Goal: Task Accomplishment & Management: Manage account settings

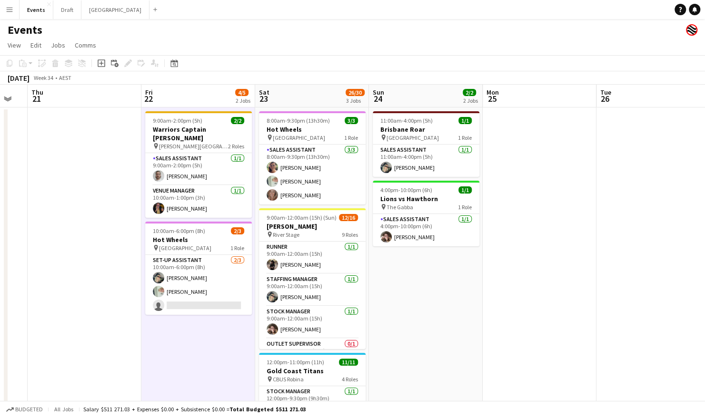
drag, startPoint x: 177, startPoint y: 273, endPoint x: 605, endPoint y: 104, distance: 460.7
click at [177, 273] on app-card-role "Set-up Assistant [DATE] 10:00am-6:00pm (8h) [PERSON_NAME] [PERSON_NAME] single-…" at bounding box center [198, 285] width 107 height 60
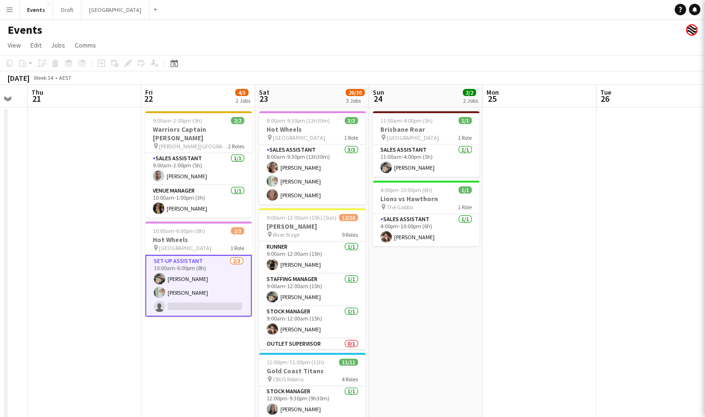
scroll to position [0, 201]
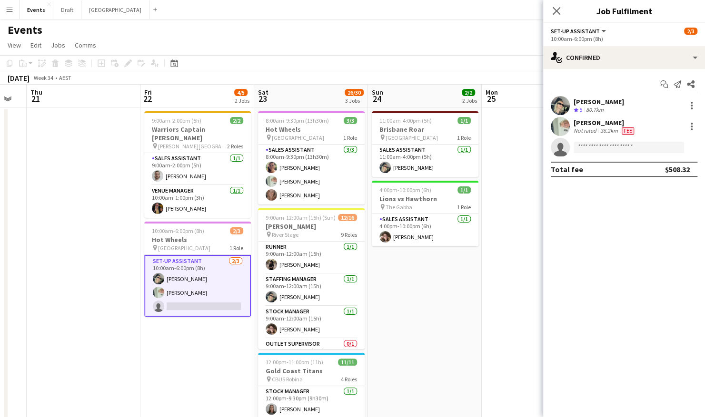
click at [584, 157] on app-confirmed-crew "[PERSON_NAME] Crew rating 5 80.7km [PERSON_NAME] Not rated 36.2km Fee single-ne…" at bounding box center [624, 136] width 162 height 81
drag, startPoint x: 584, startPoint y: 156, endPoint x: 591, endPoint y: 145, distance: 13.0
click at [591, 145] on input at bounding box center [629, 147] width 110 height 11
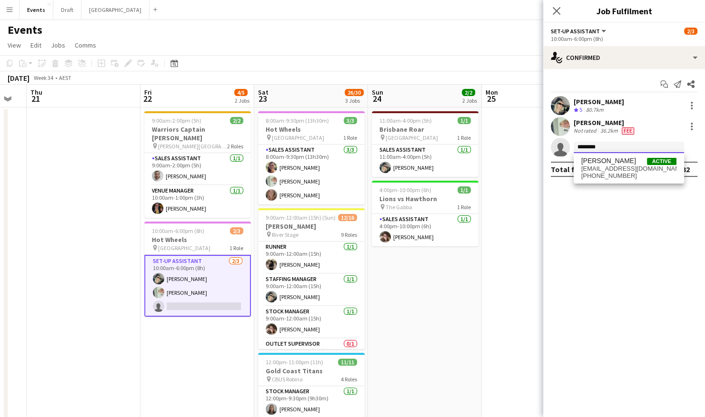
type input "*******"
click at [598, 169] on span "[EMAIL_ADDRESS][DOMAIN_NAME]" at bounding box center [628, 169] width 95 height 8
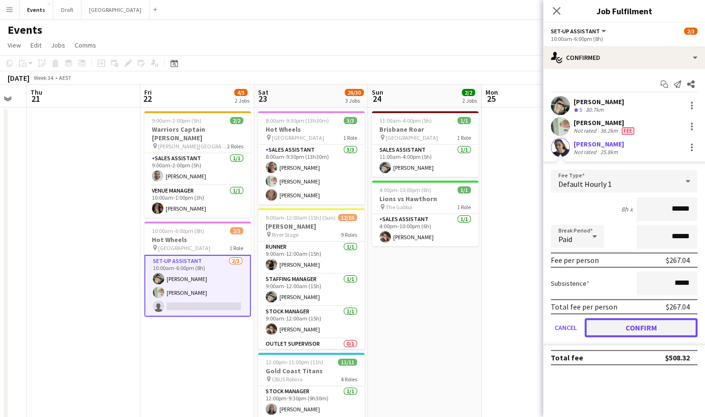
click at [631, 330] on button "Confirm" at bounding box center [640, 327] width 113 height 19
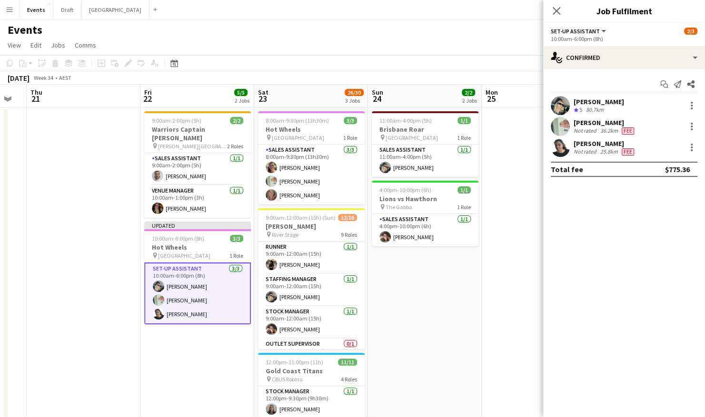
click at [208, 344] on app-date-cell "9:00am-2:00pm (5h) 2/2 Warriors Captain Run pin [PERSON_NAME][GEOGRAPHIC_DATA] …" at bounding box center [197, 311] width 114 height 406
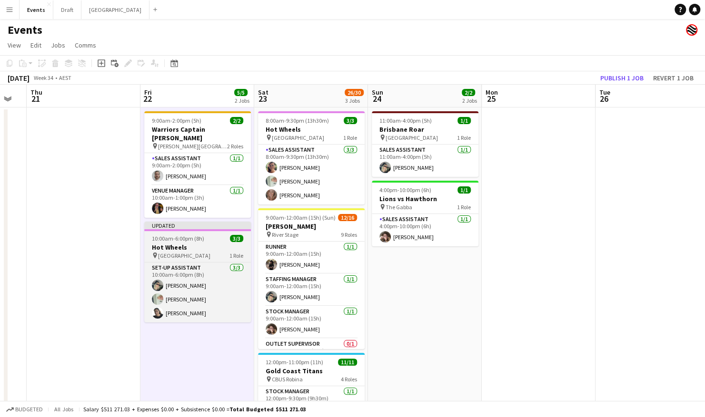
click at [192, 235] on span "10:00am-6:00pm (8h)" at bounding box center [178, 238] width 52 height 7
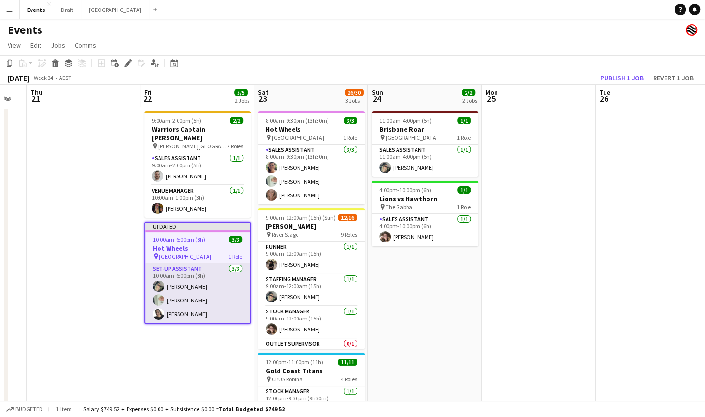
click at [186, 264] on app-card-role "Set-up Assistant [DATE] 10:00am-6:00pm (8h) [PERSON_NAME] [PERSON_NAME] Shandon…" at bounding box center [197, 294] width 105 height 60
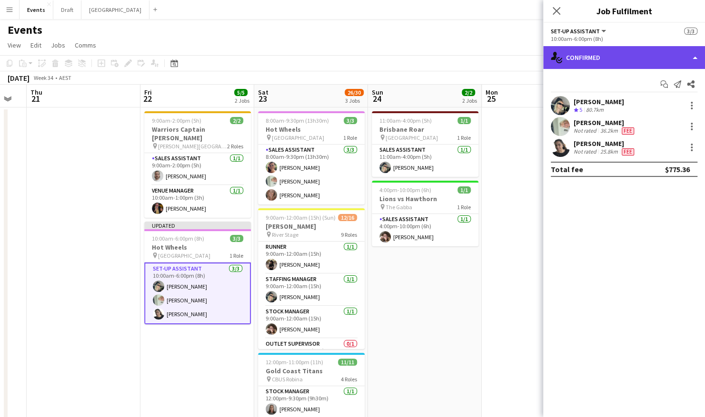
click at [624, 58] on div "single-neutral-actions-check-2 Confirmed" at bounding box center [624, 57] width 162 height 23
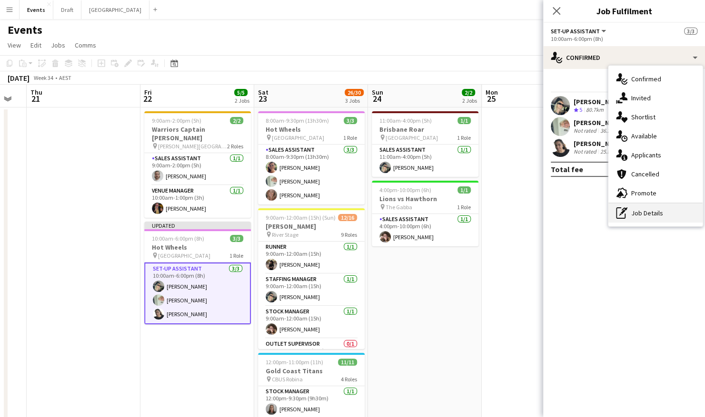
click at [660, 208] on div "pen-write Job Details" at bounding box center [655, 213] width 94 height 19
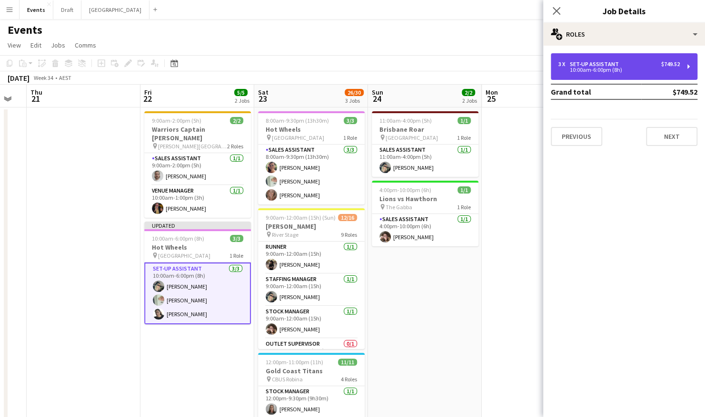
click at [632, 61] on div "3 x Set-up Assistant $749.52" at bounding box center [618, 64] width 121 height 7
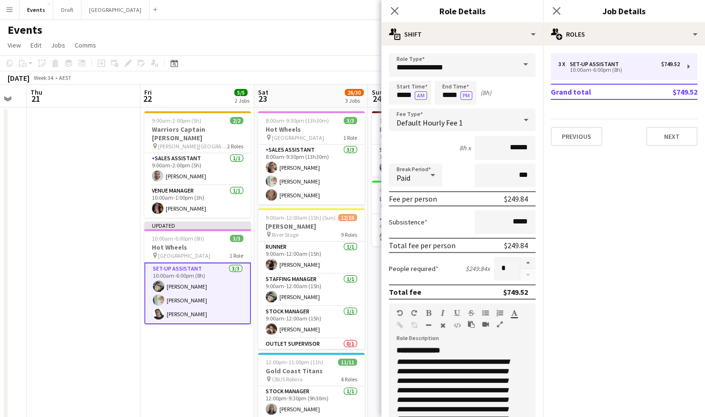
click at [598, 176] on mat-expansion-panel "pencil3 General details 3 x Set-up Assistant $749.52 10:00am-6:00pm (8h) Grand …" at bounding box center [624, 232] width 162 height 372
click at [105, 184] on app-date-cell at bounding box center [84, 311] width 114 height 406
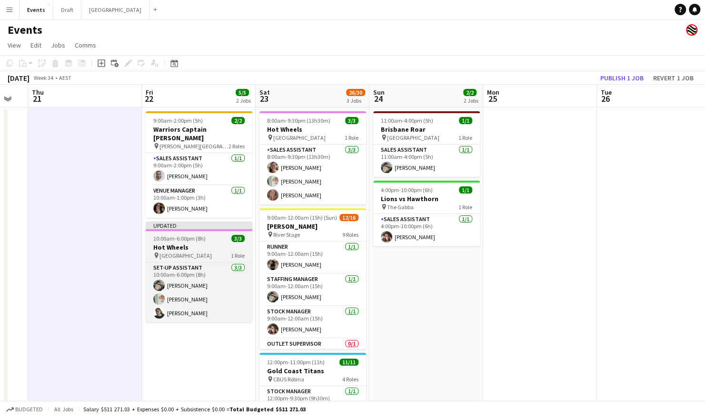
click at [184, 235] on span "10:00am-6:00pm (8h)" at bounding box center [179, 238] width 52 height 7
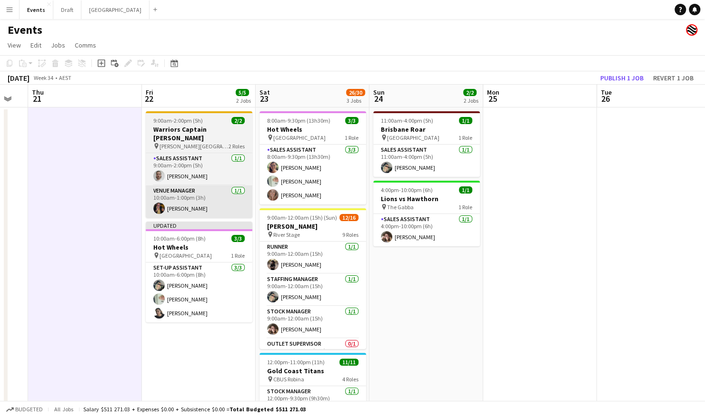
scroll to position [0, 200]
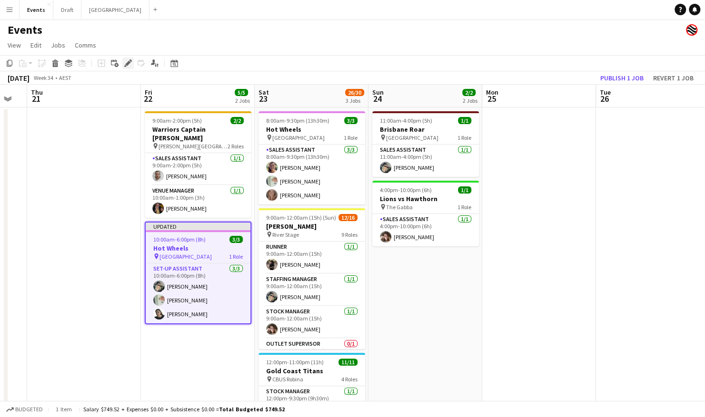
click at [130, 66] on icon "Edit" at bounding box center [128, 63] width 8 height 8
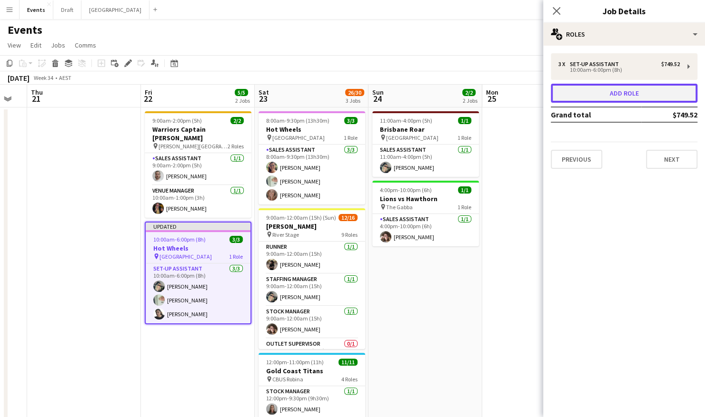
click at [577, 89] on button "Add role" at bounding box center [624, 93] width 147 height 19
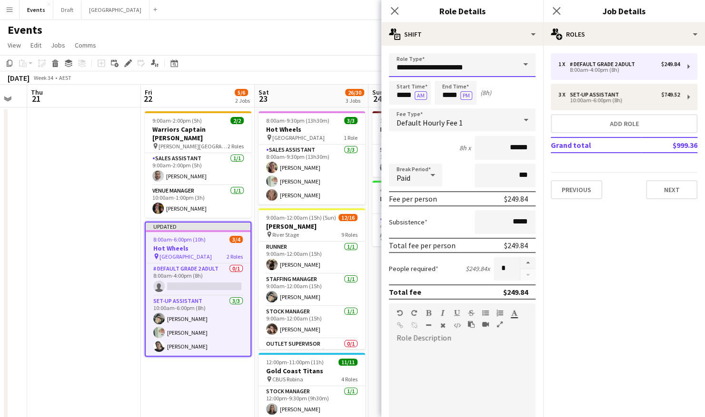
click at [474, 66] on input "**********" at bounding box center [462, 65] width 147 height 24
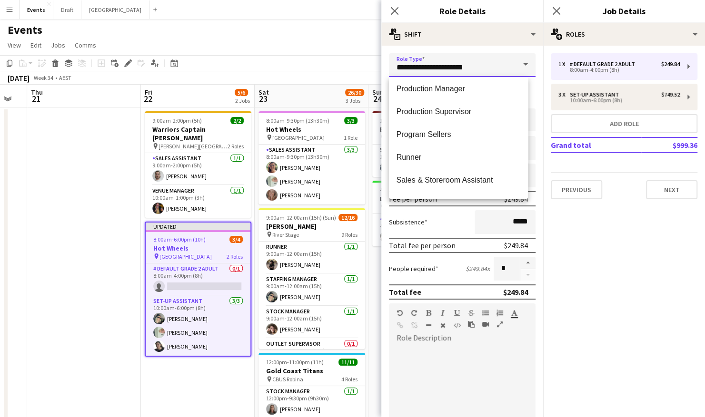
scroll to position [333, 0]
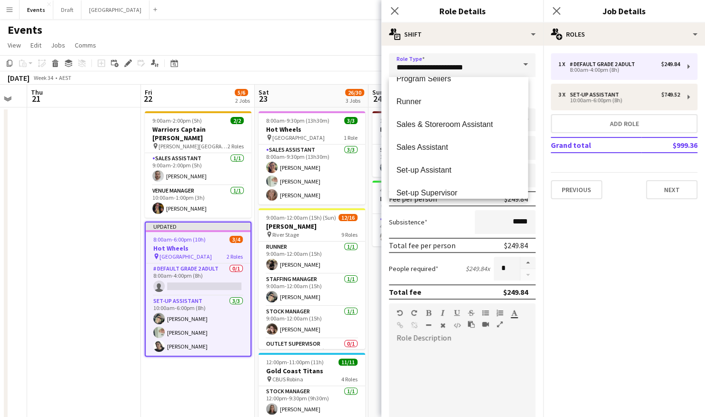
click at [448, 170] on span "Set-up Assistant" at bounding box center [458, 170] width 124 height 9
type input "**********"
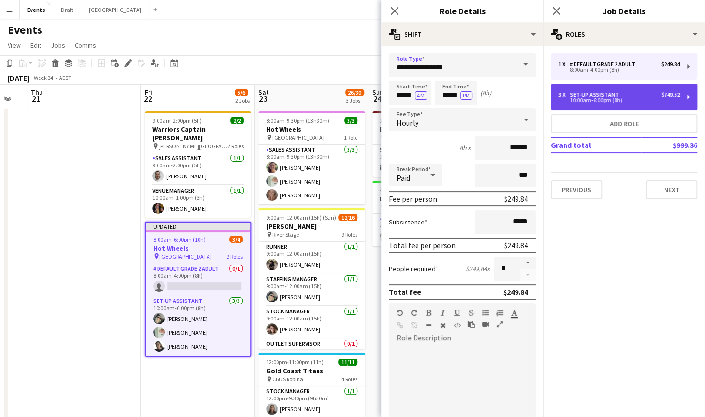
click at [614, 91] on div "Set-up Assistant" at bounding box center [596, 94] width 53 height 7
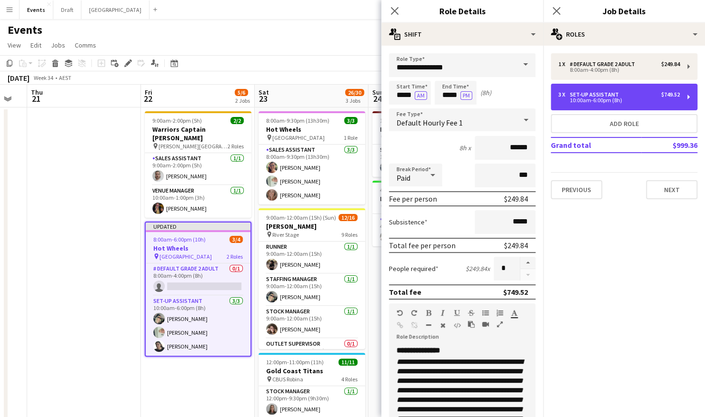
type input "*****"
type input "*"
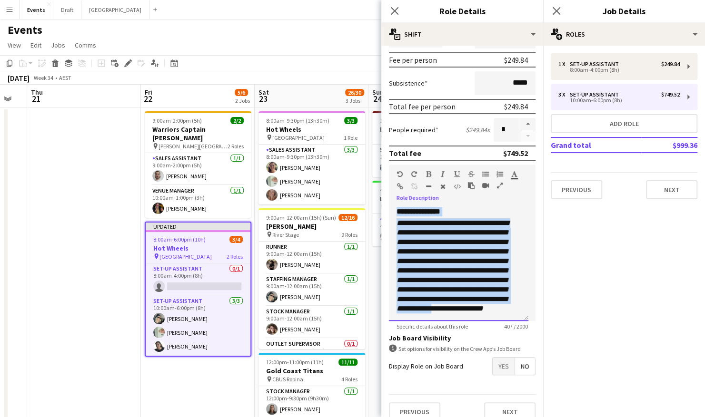
scroll to position [150, 0]
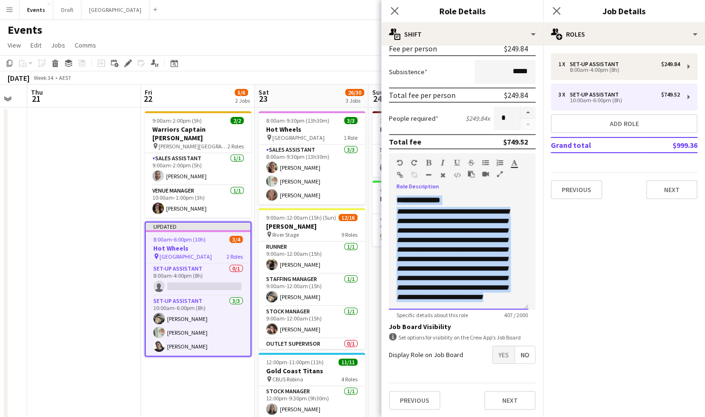
drag, startPoint x: 393, startPoint y: 351, endPoint x: 484, endPoint y: 313, distance: 98.1
click at [484, 313] on app-form-group "**********" at bounding box center [462, 236] width 147 height 166
copy div "**********"
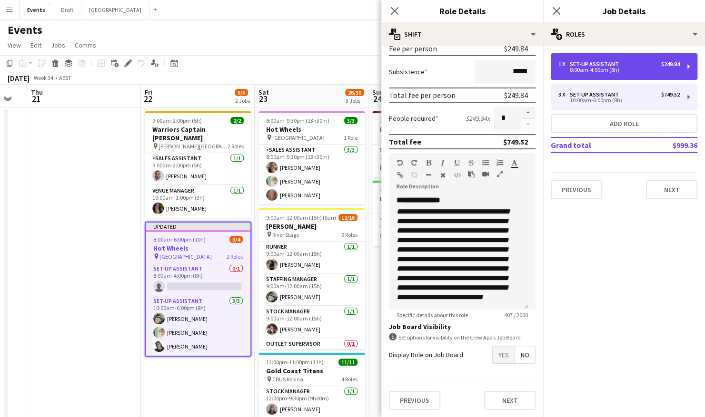
click at [615, 60] on div "1 x Set-up Assistant $249.84 8:00am-4:00pm (8h)" at bounding box center [624, 66] width 147 height 27
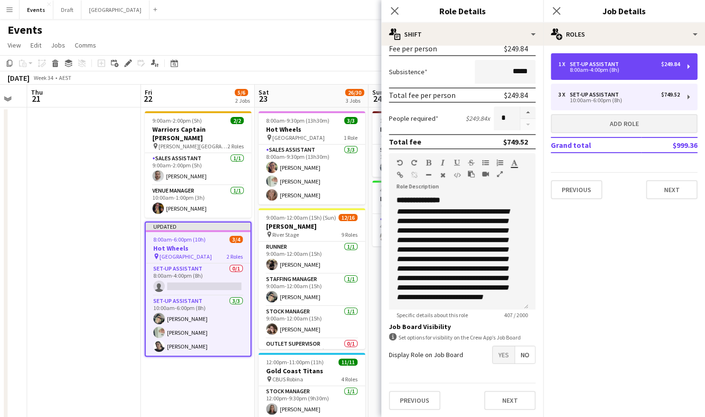
type input "*****"
type input "*"
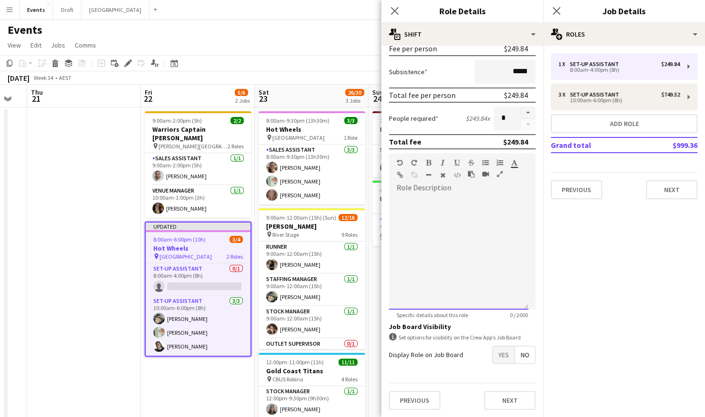
click at [482, 221] on div at bounding box center [458, 253] width 139 height 114
paste div
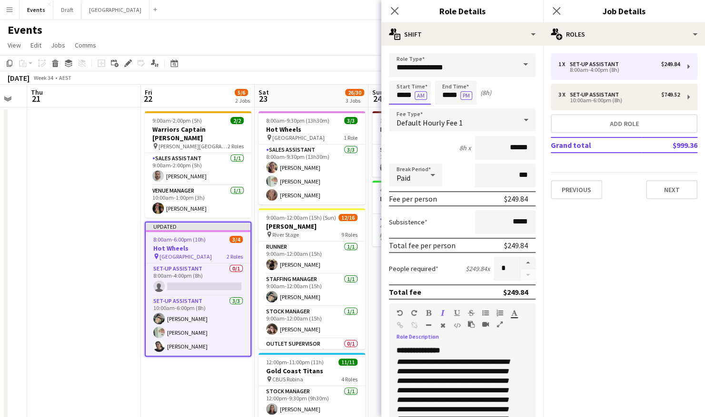
click at [402, 94] on input "*****" at bounding box center [410, 93] width 42 height 24
type input "*****"
click at [448, 95] on input "*****" at bounding box center [456, 93] width 42 height 24
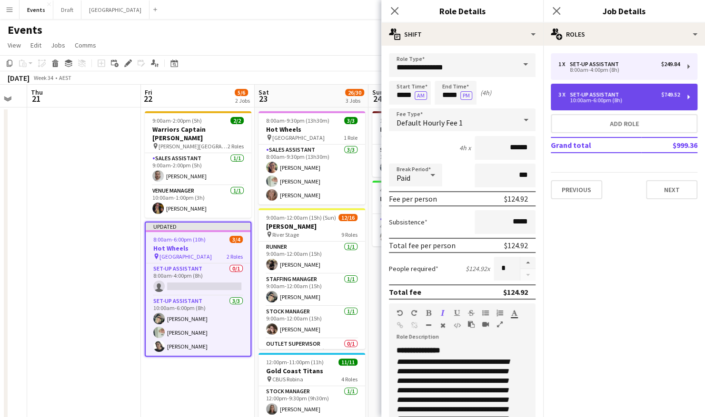
click at [582, 99] on div "10:00am-6:00pm (8h)" at bounding box center [618, 100] width 121 height 5
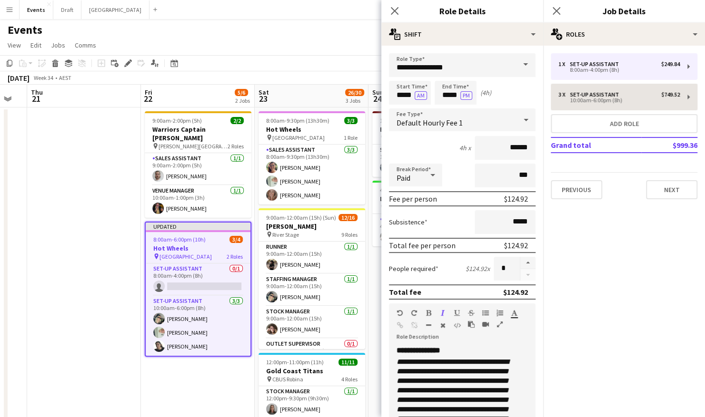
type input "*****"
click at [511, 280] on input "*" at bounding box center [507, 269] width 26 height 24
click at [523, 276] on div at bounding box center [528, 269] width 16 height 24
click at [520, 276] on div at bounding box center [528, 269] width 16 height 24
click at [505, 271] on input "*" at bounding box center [507, 269] width 26 height 24
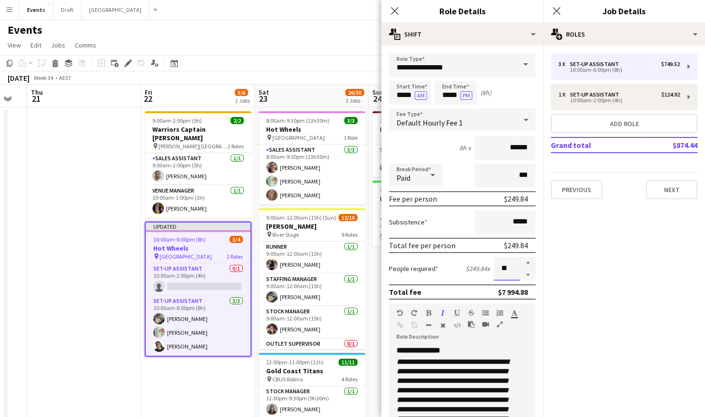
type input "*"
click at [590, 251] on mat-expansion-panel "pencil3 General details 3 x Set-up Assistant $749.52 10:00am-6:00pm (8h) 1 x Se…" at bounding box center [624, 232] width 162 height 372
click at [71, 188] on app-date-cell at bounding box center [84, 311] width 114 height 406
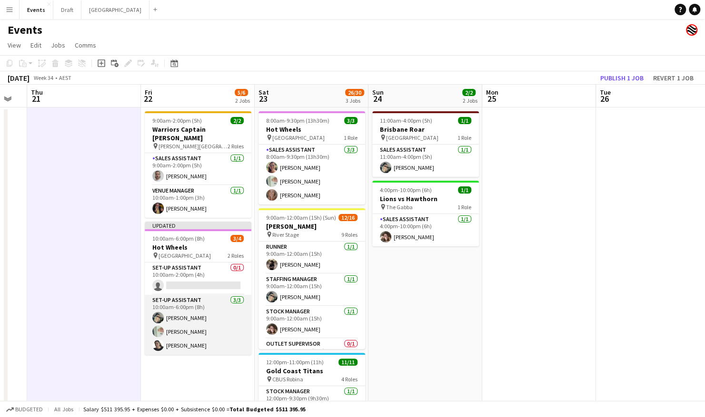
click at [198, 326] on app-card-role "Set-up Assistant [DATE] 10:00am-6:00pm (8h) [PERSON_NAME] [PERSON_NAME] Shandon…" at bounding box center [198, 325] width 107 height 60
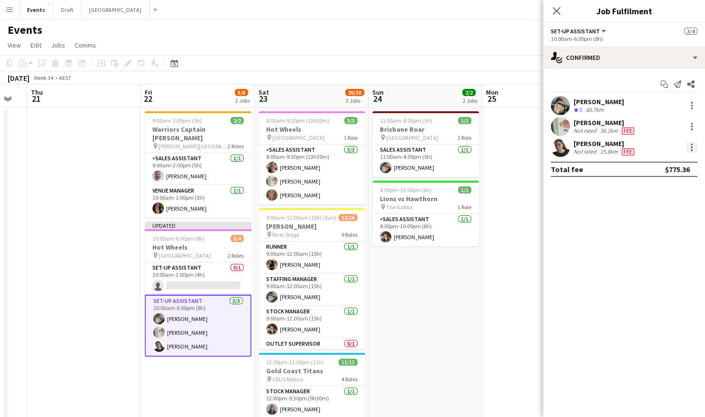
click at [692, 146] on div at bounding box center [691, 147] width 11 height 11
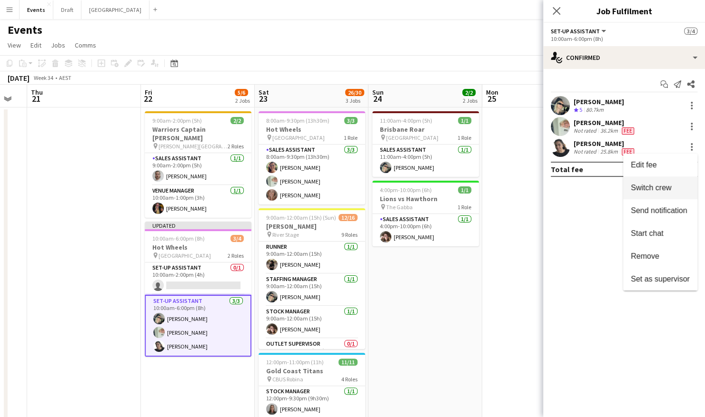
click at [674, 189] on span "Switch crew" at bounding box center [660, 188] width 59 height 9
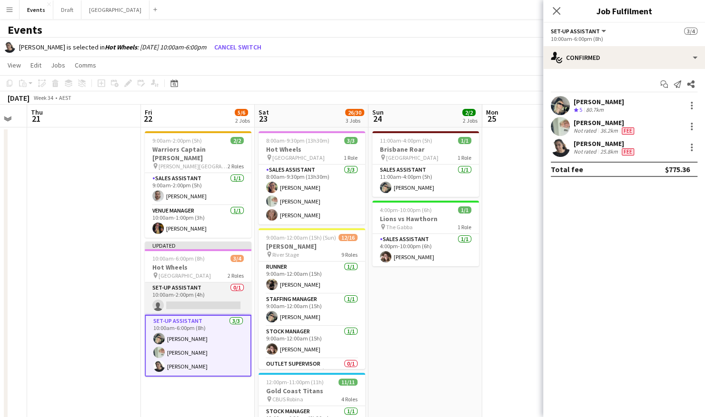
click at [203, 293] on app-card-role "Set-up Assistant 0/1 10:00am-2:00pm (4h) single-neutral-actions" at bounding box center [198, 299] width 107 height 32
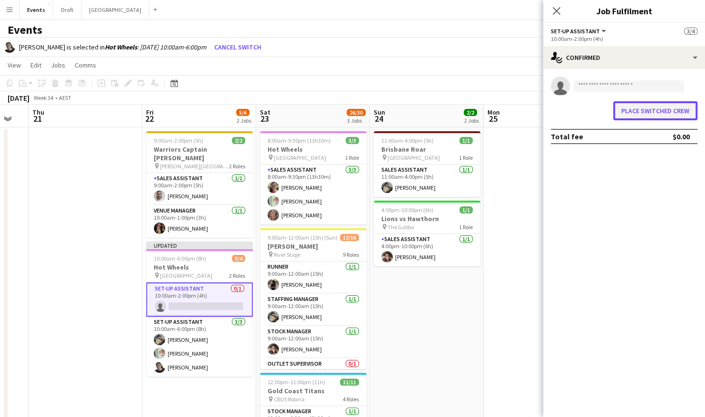
click at [628, 116] on button "Place switched crew" at bounding box center [655, 110] width 84 height 19
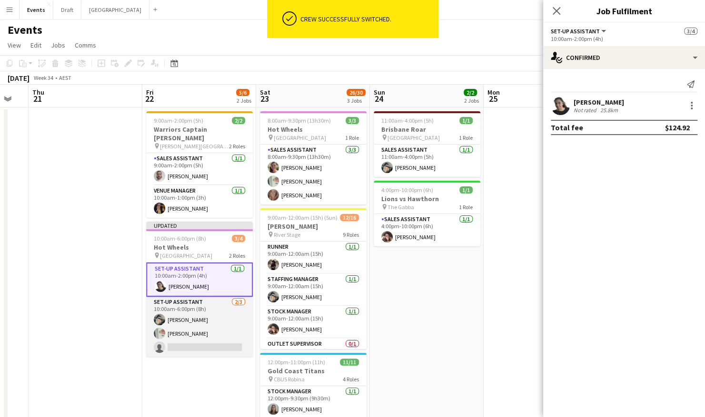
click at [195, 319] on app-card-role "Set-up Assistant [DATE] 10:00am-6:00pm (8h) [PERSON_NAME] [PERSON_NAME] single-…" at bounding box center [199, 327] width 107 height 60
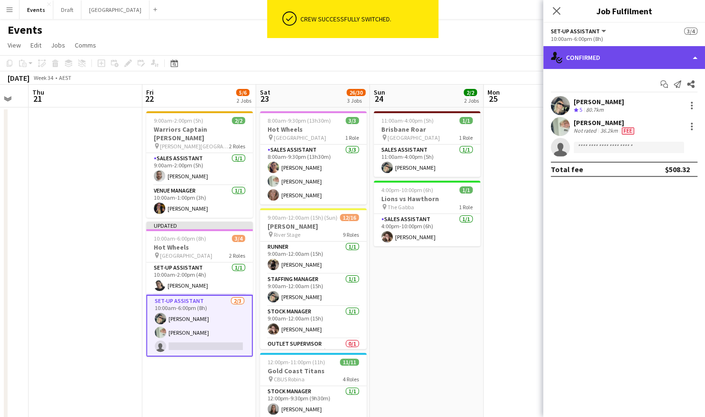
click at [699, 58] on div "single-neutral-actions-check-2 Confirmed" at bounding box center [624, 57] width 162 height 23
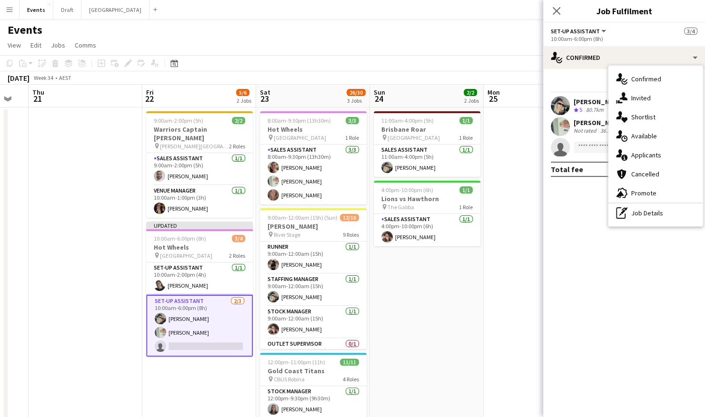
click at [646, 214] on div "pen-write Job Details" at bounding box center [655, 213] width 94 height 19
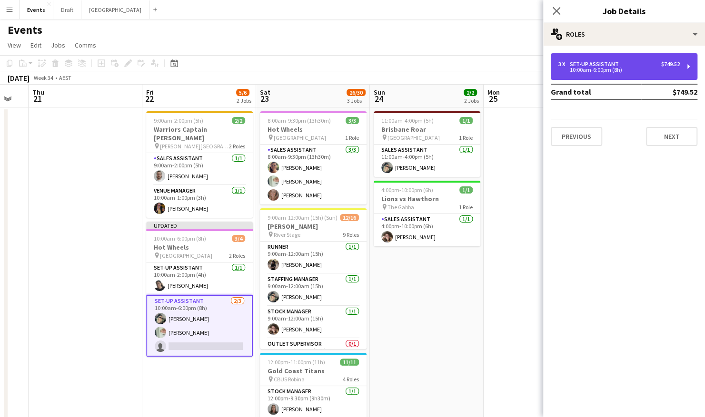
click at [646, 67] on div "3 x Set-up Assistant $749.52" at bounding box center [618, 64] width 121 height 7
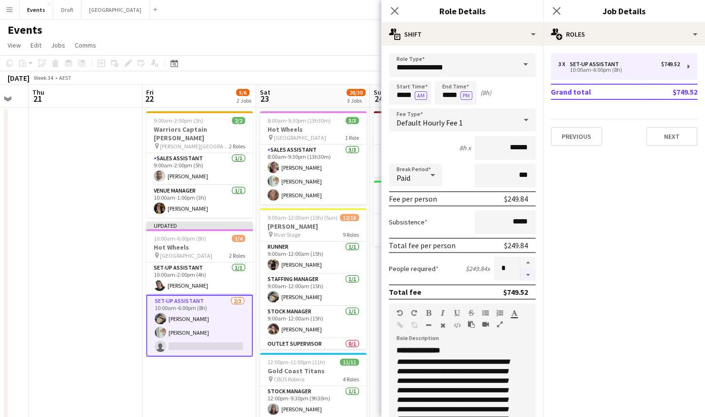
click at [522, 273] on button "button" at bounding box center [527, 275] width 15 height 12
type input "*"
click at [71, 296] on app-date-cell at bounding box center [86, 311] width 114 height 406
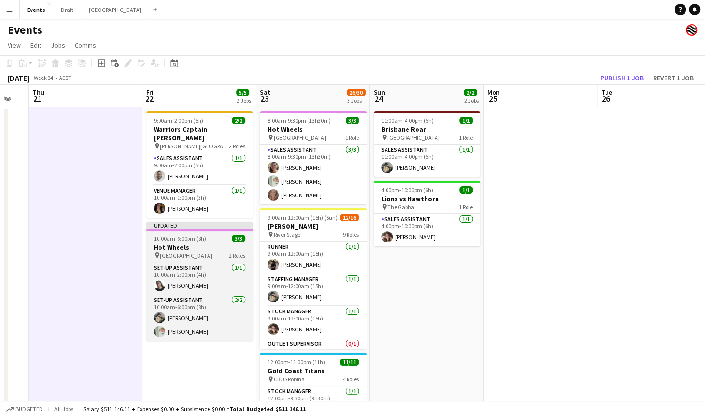
click at [213, 243] on h3 "Hot Wheels" at bounding box center [199, 247] width 107 height 9
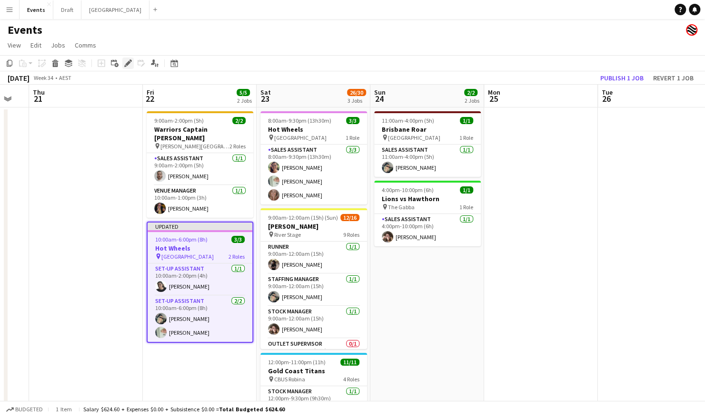
click at [127, 59] on icon "Edit" at bounding box center [128, 63] width 8 height 8
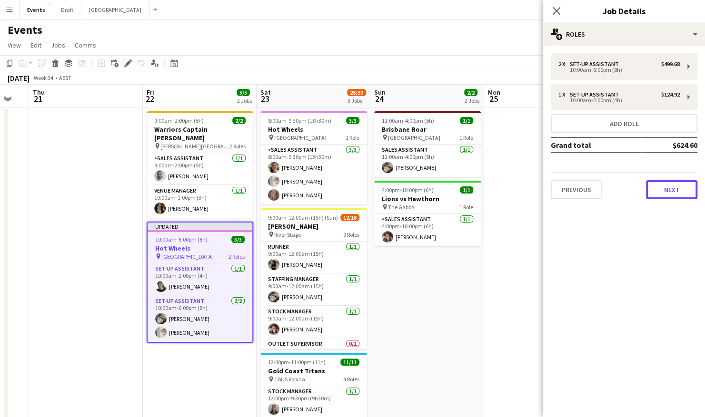
click at [671, 190] on button "Next" at bounding box center [671, 189] width 51 height 19
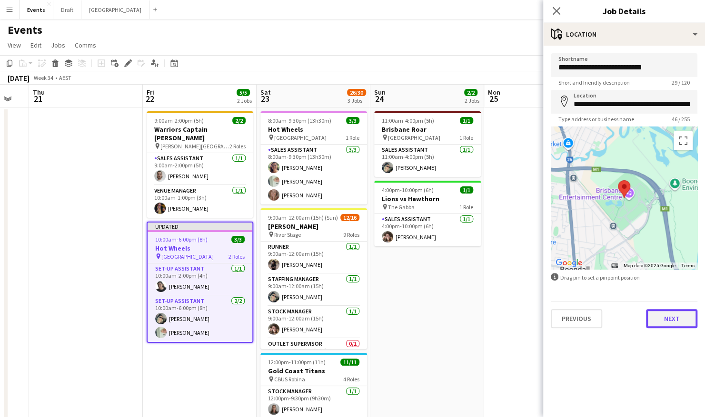
click at [680, 323] on button "Next" at bounding box center [671, 318] width 51 height 19
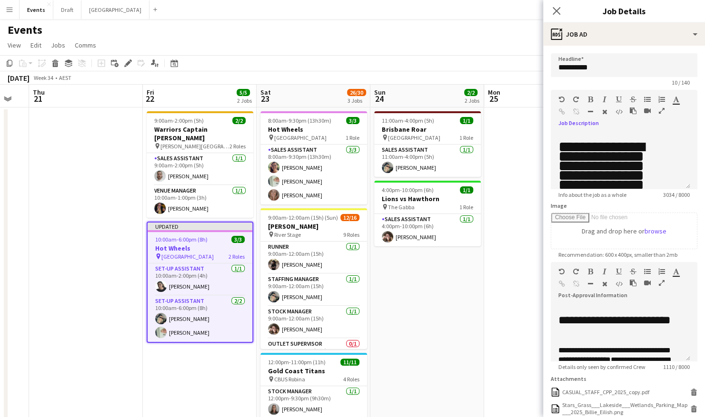
click at [659, 111] on icon "button" at bounding box center [662, 111] width 6 height 7
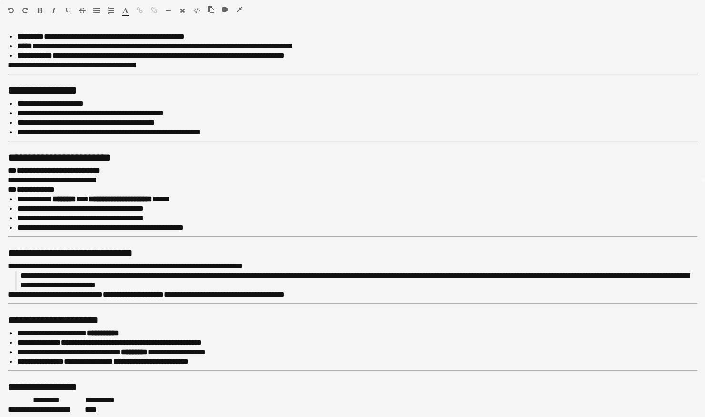
scroll to position [213, 0]
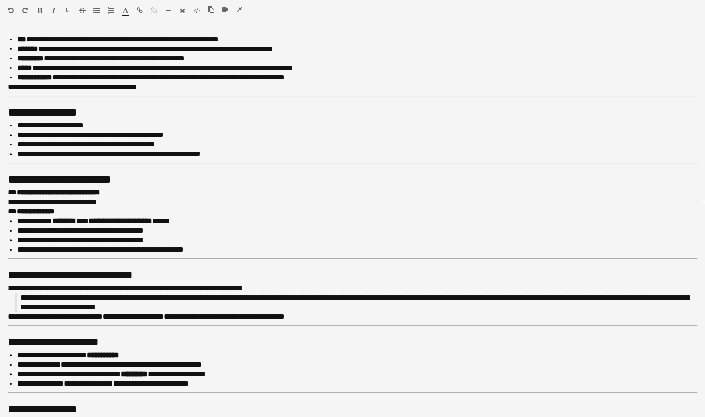
drag, startPoint x: 329, startPoint y: 316, endPoint x: 0, endPoint y: 266, distance: 333.2
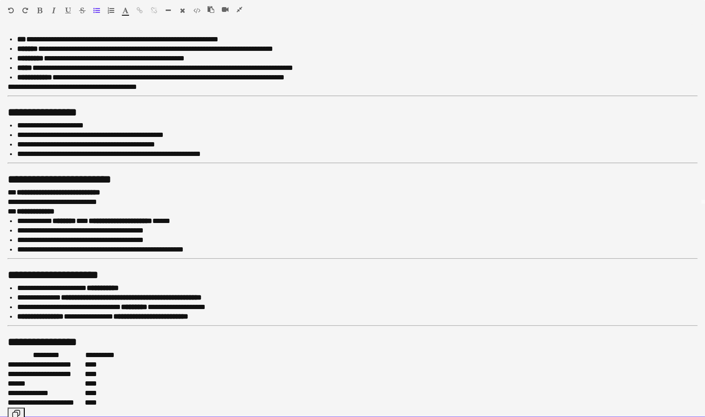
drag, startPoint x: 182, startPoint y: 134, endPoint x: 109, endPoint y: 133, distance: 73.3
click at [109, 133] on p "**********" at bounding box center [353, 135] width 673 height 10
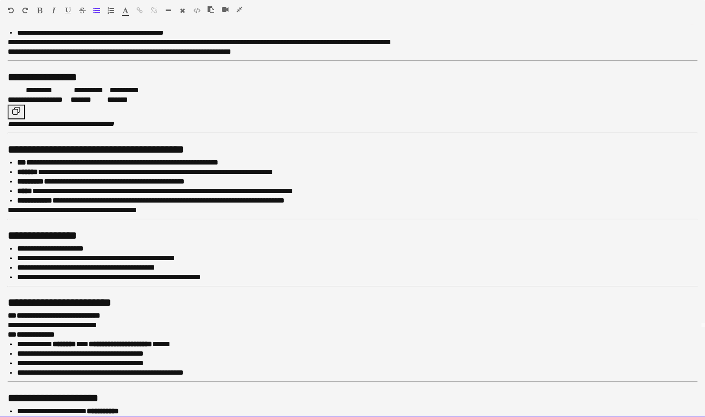
scroll to position [70, 0]
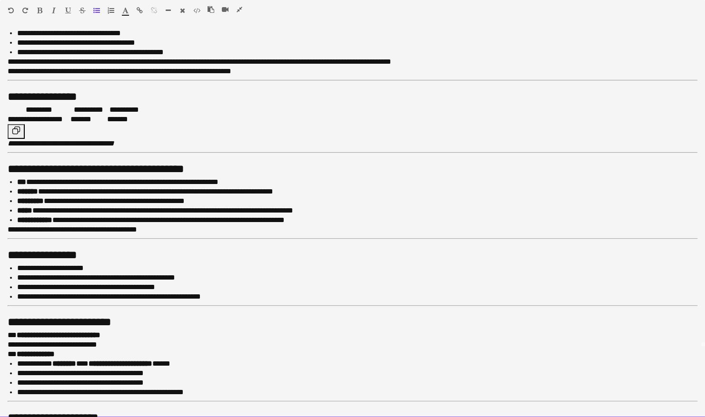
drag, startPoint x: 162, startPoint y: 225, endPoint x: 2, endPoint y: 167, distance: 170.3
click at [2, 167] on div "**********" at bounding box center [352, 224] width 705 height 387
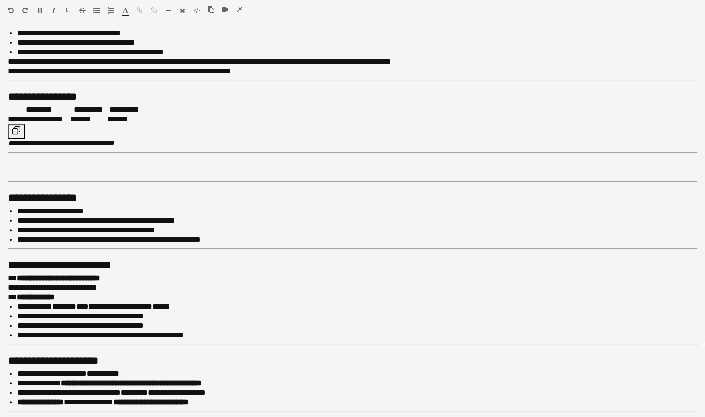
click at [35, 165] on h2 at bounding box center [349, 168] width 682 height 17
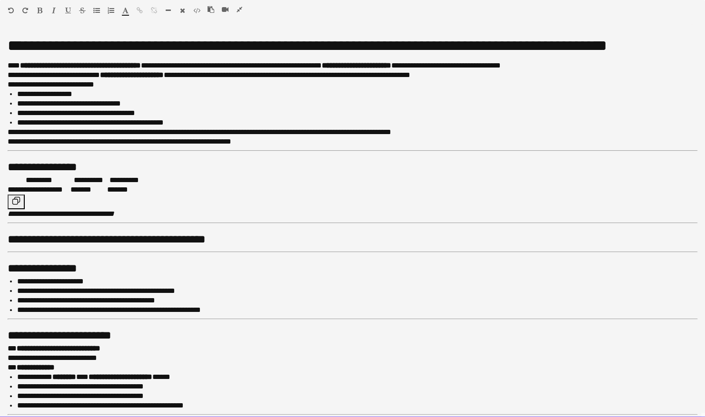
scroll to position [0, 0]
drag, startPoint x: 130, startPoint y: 214, endPoint x: 0, endPoint y: 149, distance: 145.4
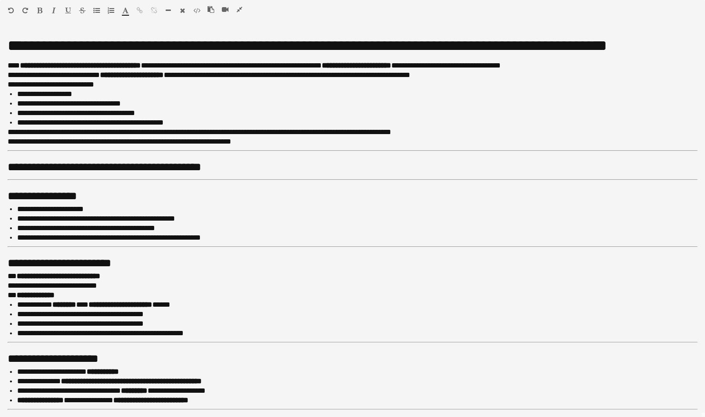
click at [240, 10] on icon "button" at bounding box center [240, 9] width 6 height 7
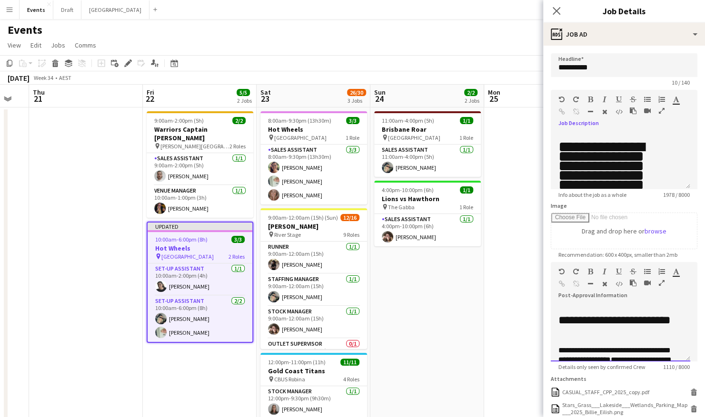
click at [664, 281] on div at bounding box center [651, 284] width 43 height 11
click at [662, 283] on icon "button" at bounding box center [662, 283] width 6 height 7
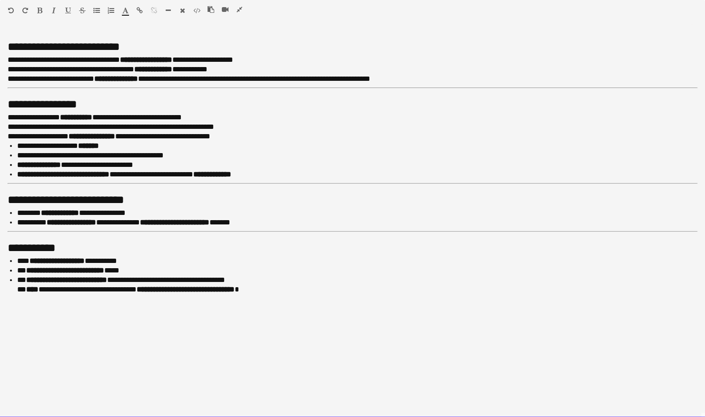
drag, startPoint x: 295, startPoint y: 175, endPoint x: 6, endPoint y: 105, distance: 297.4
click at [6, 105] on div "**********" at bounding box center [352, 224] width 705 height 387
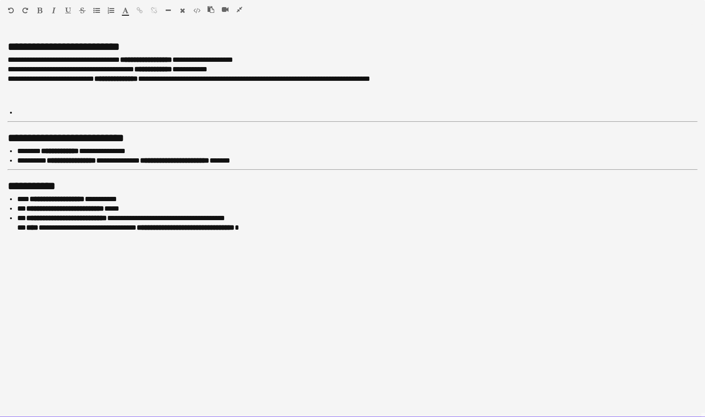
click at [18, 112] on li at bounding box center [357, 113] width 680 height 10
click at [18, 111] on li at bounding box center [357, 113] width 680 height 10
drag, startPoint x: 18, startPoint y: 111, endPoint x: 0, endPoint y: 111, distance: 17.6
click at [0, 111] on div "**********" at bounding box center [352, 224] width 705 height 387
click at [24, 112] on li at bounding box center [357, 113] width 680 height 10
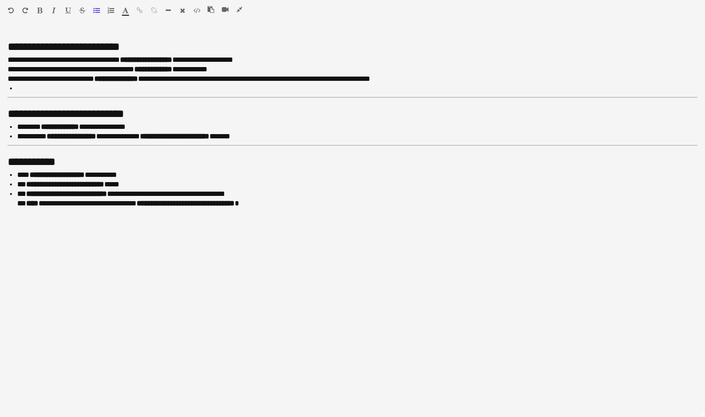
click at [240, 7] on icon "button" at bounding box center [240, 9] width 6 height 7
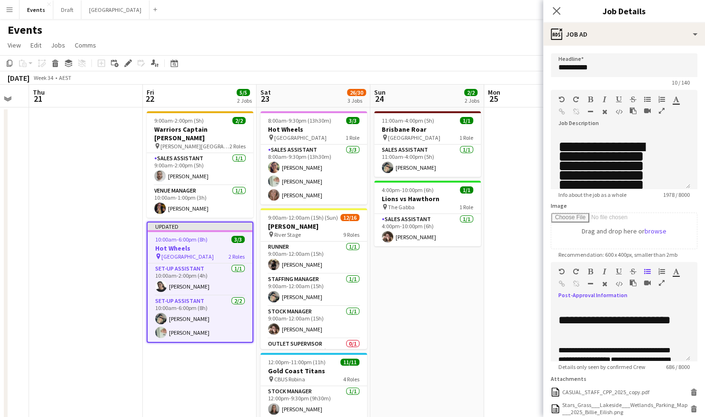
click at [434, 277] on app-date-cell "11:00am-4:00pm (5h) 1/1 Brisbane Roar pin [GEOGRAPHIC_DATA] 1 Role Sales Assist…" at bounding box center [427, 311] width 114 height 406
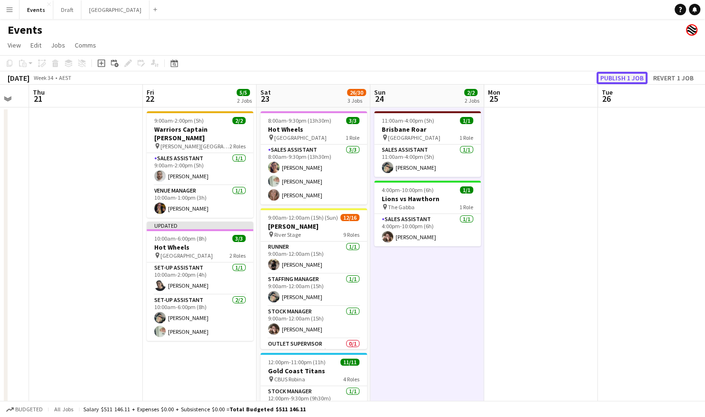
click at [615, 77] on button "Publish 1 job" at bounding box center [621, 78] width 51 height 12
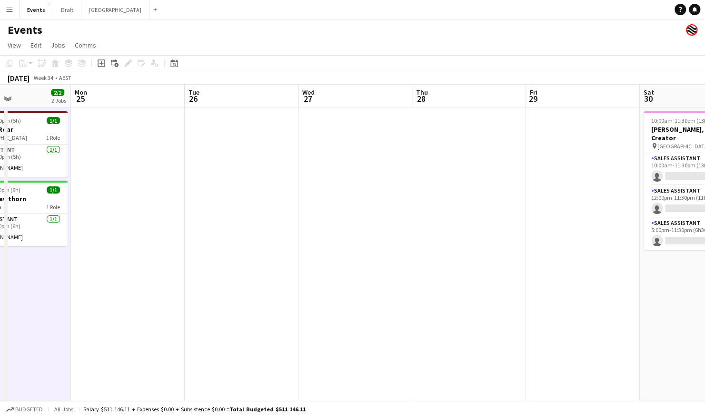
drag, startPoint x: 513, startPoint y: 313, endPoint x: 139, endPoint y: 306, distance: 373.7
click at [139, 306] on app-calendar-viewport "Thu 21 Fri 22 5/5 2 Jobs Sat 23 26/30 3 Jobs Sun 24 2/2 2 Jobs Mon 25 Tue 26 We…" at bounding box center [352, 299] width 705 height 429
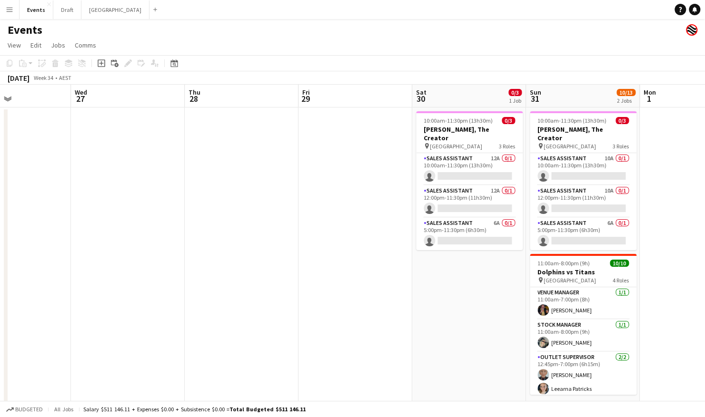
scroll to position [0, 342]
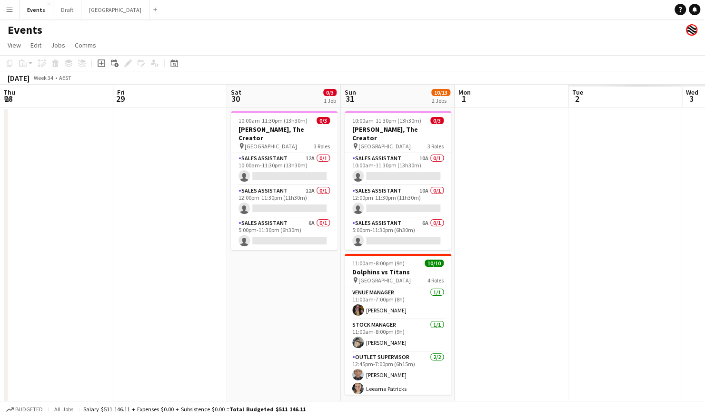
drag, startPoint x: 536, startPoint y: 273, endPoint x: 158, endPoint y: 292, distance: 378.9
click at [158, 292] on app-calendar-viewport "Mon 25 Tue 26 Wed 27 Thu 28 Fri 29 Sat 30 0/3 1 Job Sun 31 10/13 2 Jobs Mon 1 T…" at bounding box center [352, 299] width 705 height 429
click at [381, 153] on app-card-role "Sales Assistant 10A 0/1 10:00am-11:30pm (13h30m) single-neutral-actions" at bounding box center [398, 169] width 107 height 32
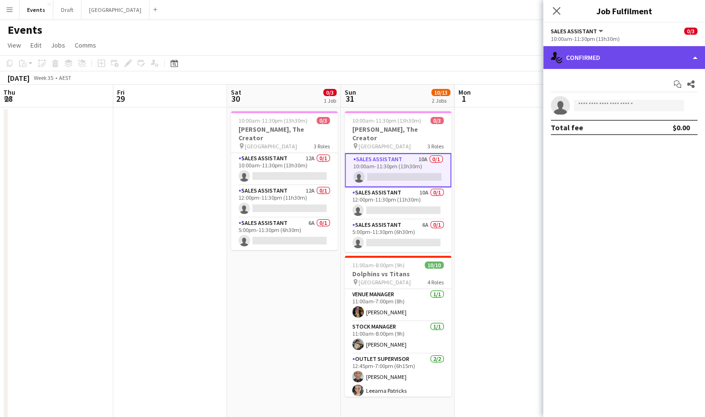
click at [603, 51] on div "single-neutral-actions-check-2 Confirmed" at bounding box center [624, 57] width 162 height 23
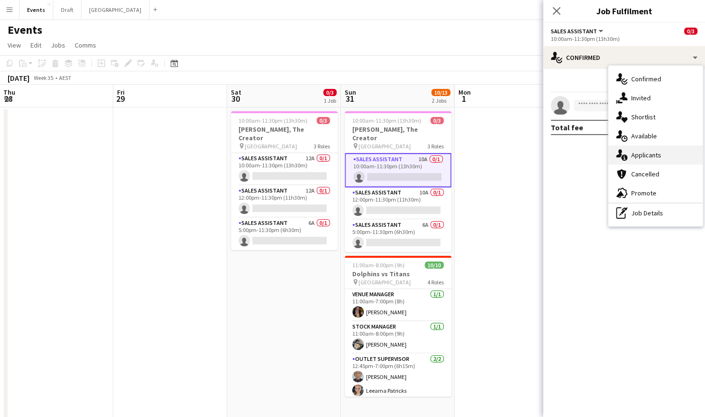
click at [636, 157] on div "single-neutral-actions-information Applicants" at bounding box center [655, 155] width 94 height 19
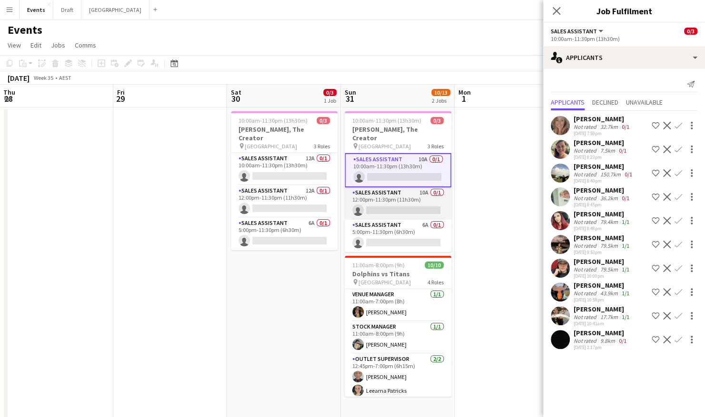
click at [377, 197] on app-card-role "Sales Assistant 10A 0/1 12:00pm-11:30pm (11h30m) single-neutral-actions" at bounding box center [398, 204] width 107 height 32
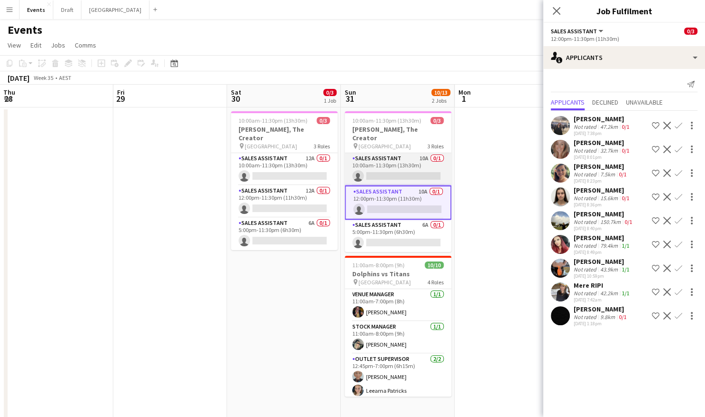
click at [388, 162] on app-card-role "Sales Assistant 10A 0/1 10:00am-11:30pm (13h30m) single-neutral-actions" at bounding box center [398, 169] width 107 height 32
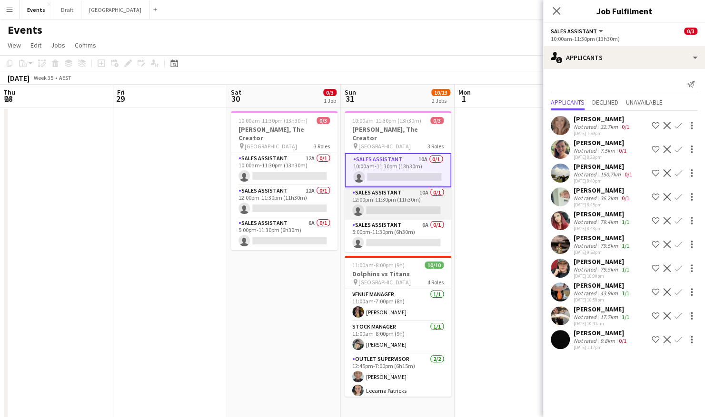
click at [401, 203] on app-card-role "Sales Assistant 10A 0/1 12:00pm-11:30pm (11h30m) single-neutral-actions" at bounding box center [398, 204] width 107 height 32
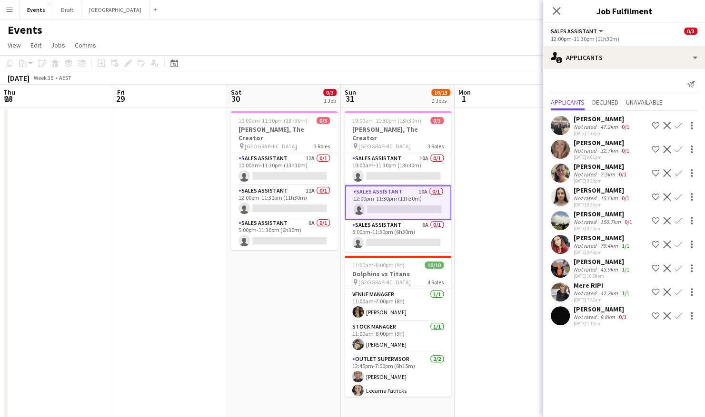
click at [495, 170] on app-date-cell at bounding box center [512, 311] width 114 height 406
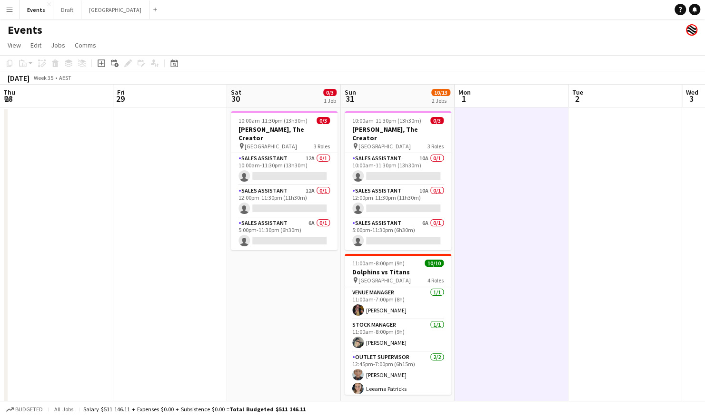
scroll to position [0, 341]
